Goal: Find specific page/section: Find specific page/section

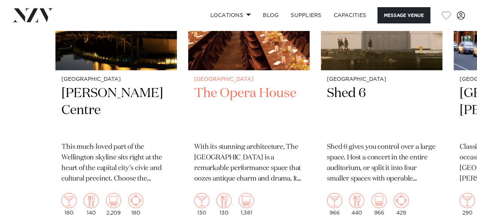
scroll to position [1131, 0]
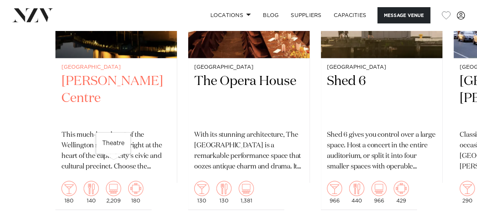
click at [114, 181] on img "1 / 4" at bounding box center [113, 188] width 15 height 15
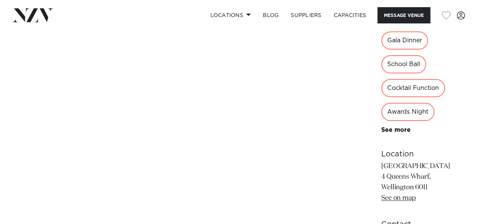
scroll to position [412, 0]
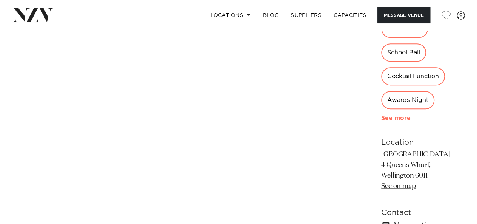
click at [381, 115] on link "See more" at bounding box center [410, 118] width 59 height 6
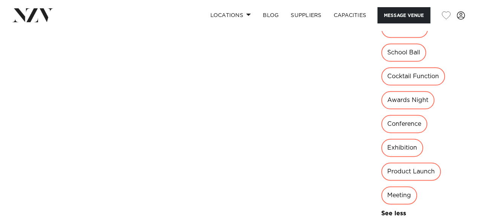
click at [381, 186] on div "Meeting" at bounding box center [399, 195] width 36 height 18
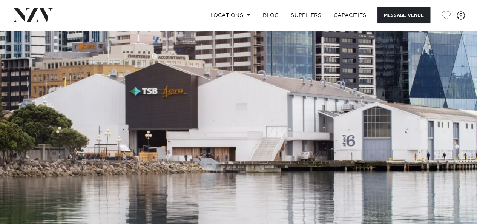
scroll to position [0, 0]
